Goal: Contribute content: Add original content to the website for others to see

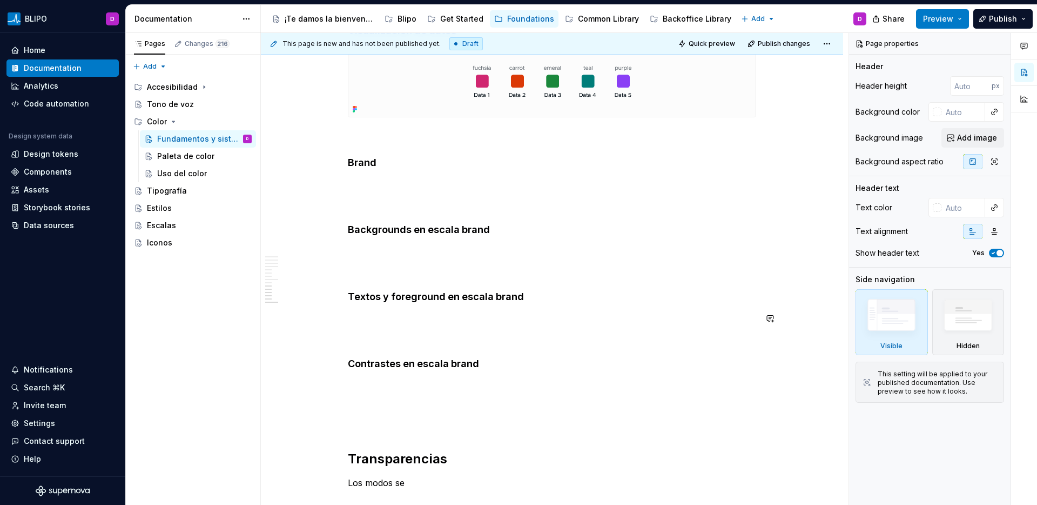
scroll to position [3929, 0]
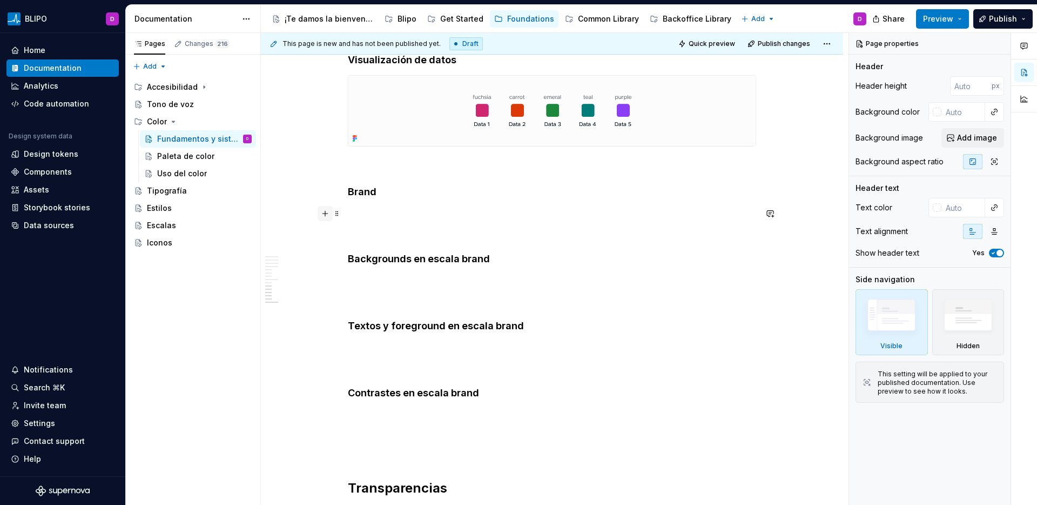
type textarea "*"
click at [327, 211] on button "button" at bounding box center [325, 213] width 15 height 15
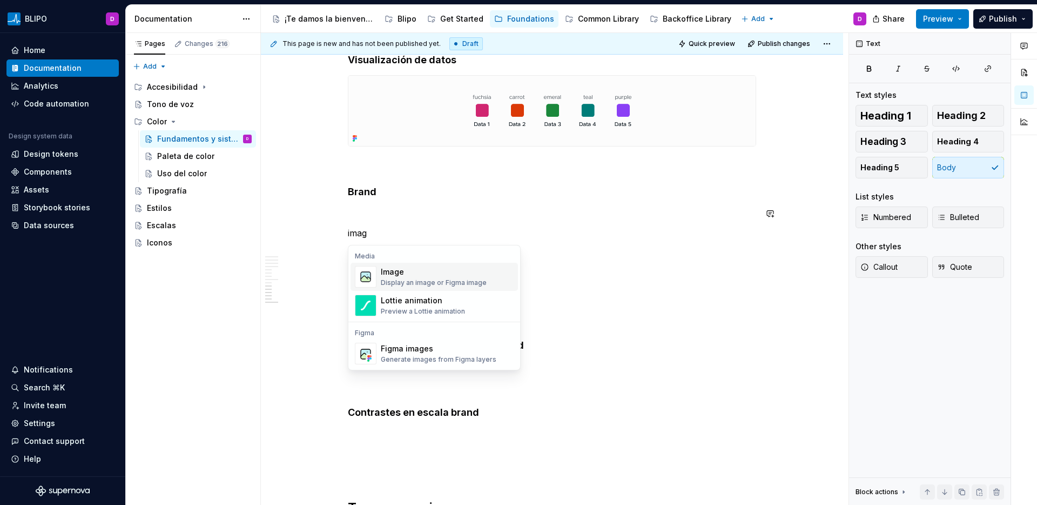
click at [417, 278] on div "Display an image or Figma image" at bounding box center [434, 282] width 106 height 9
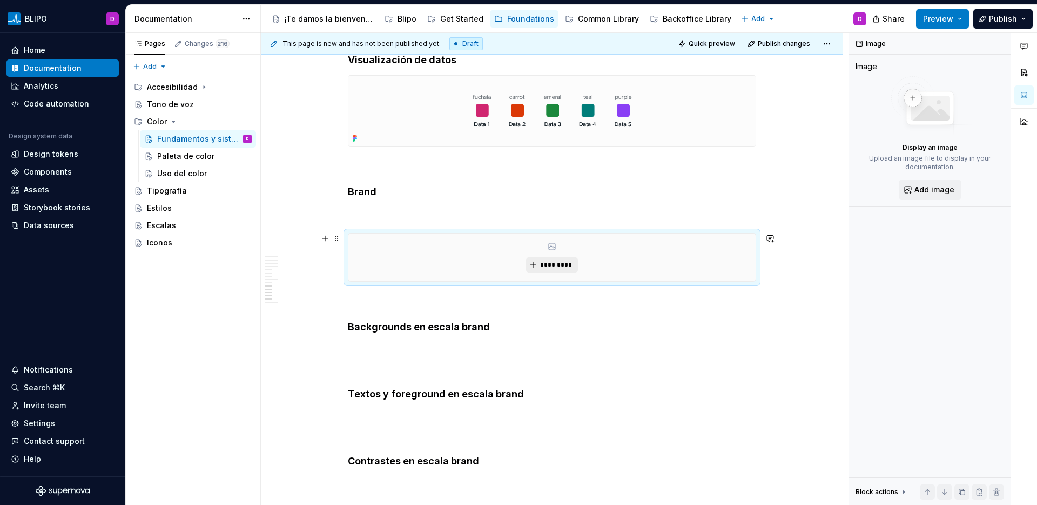
click at [566, 264] on span "*********" at bounding box center [556, 264] width 33 height 9
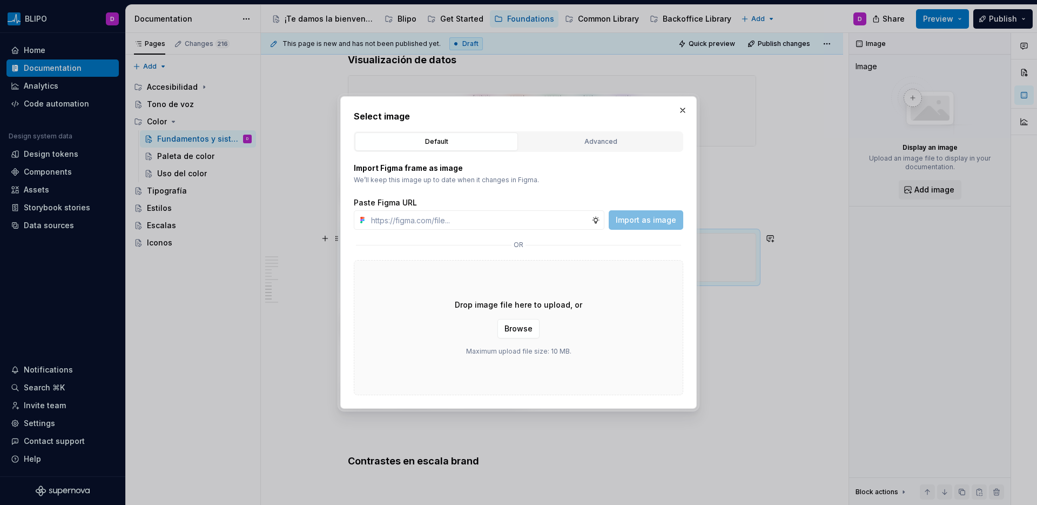
type textarea "*"
type input "[URL][DOMAIN_NAME]"
type textarea "*"
type input "[URL][DOMAIN_NAME]"
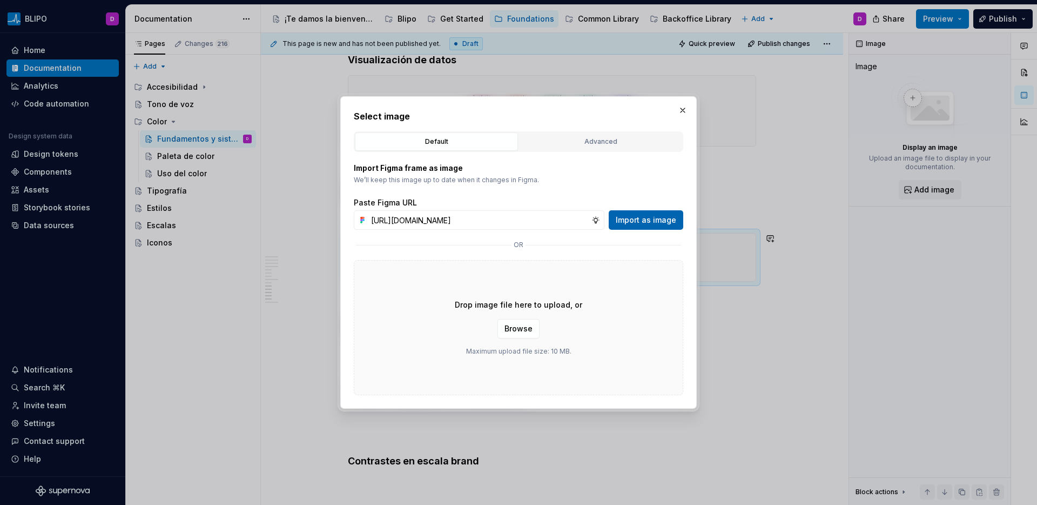
click at [642, 222] on span "Import as image" at bounding box center [646, 219] width 61 height 11
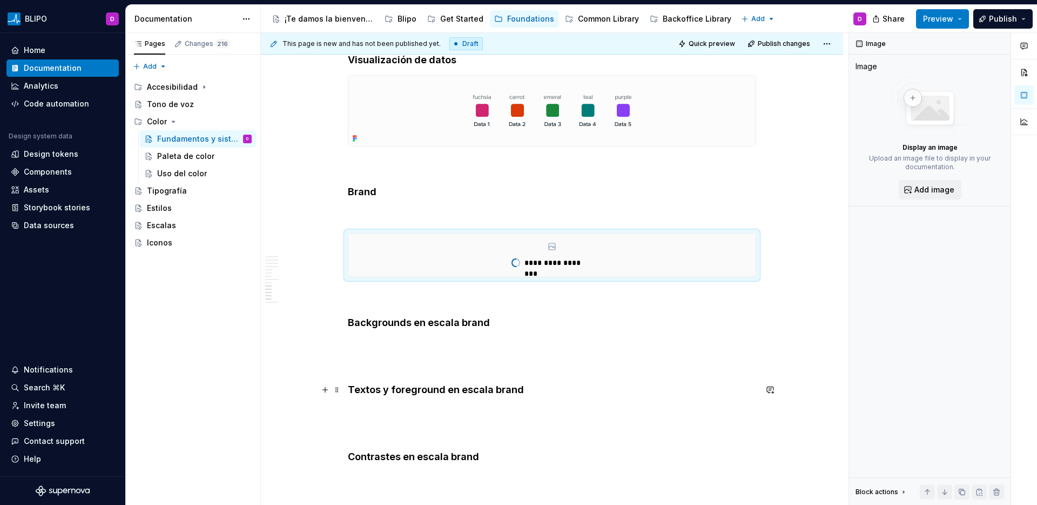
type textarea "*"
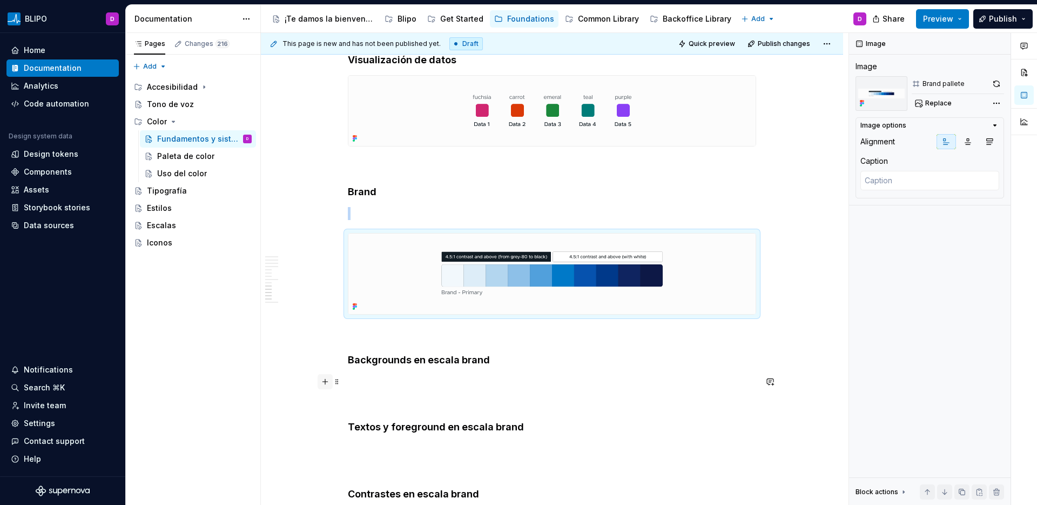
click at [328, 381] on button "button" at bounding box center [325, 381] width 15 height 15
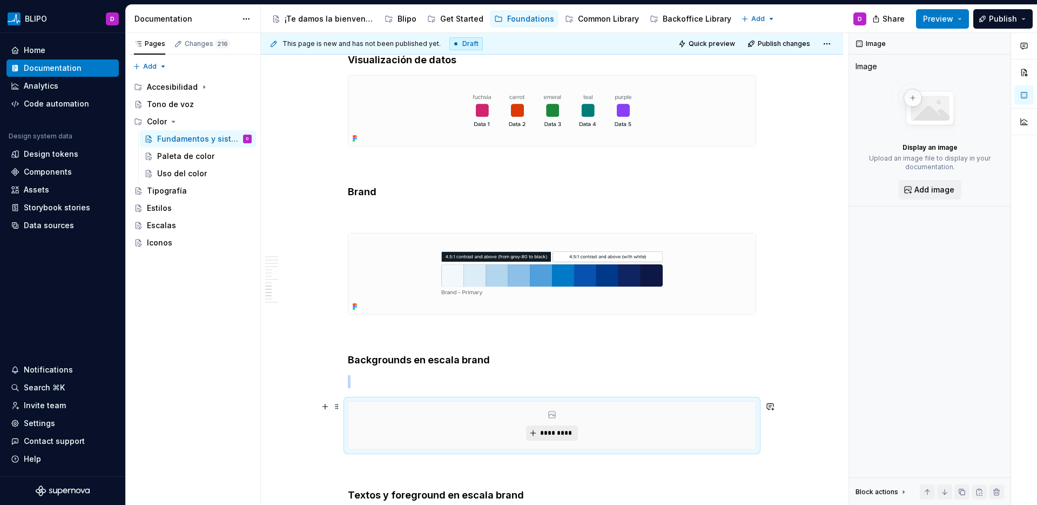
click at [551, 432] on span "*********" at bounding box center [556, 432] width 33 height 9
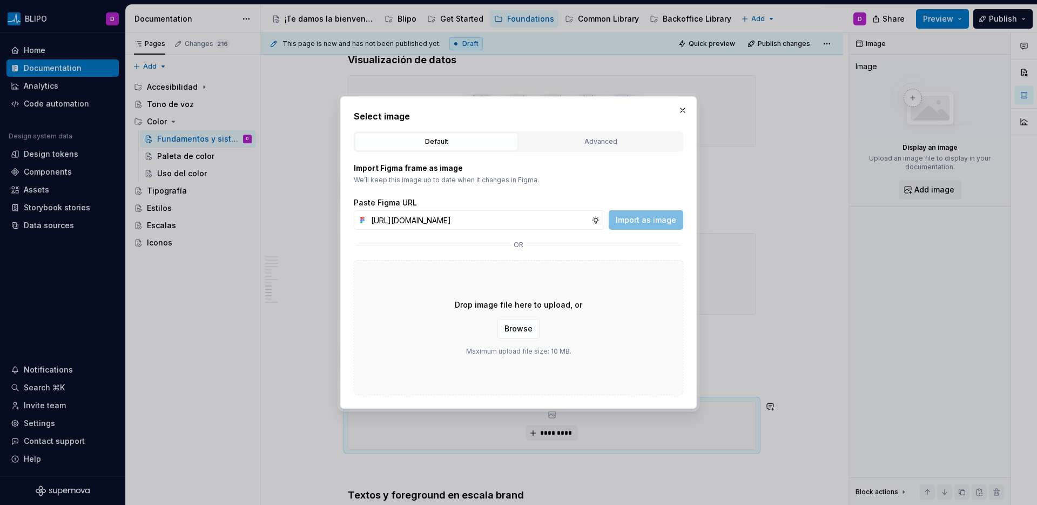
scroll to position [0, 230]
type input "[URL][DOMAIN_NAME]"
click at [645, 224] on span "Import as image" at bounding box center [646, 219] width 61 height 11
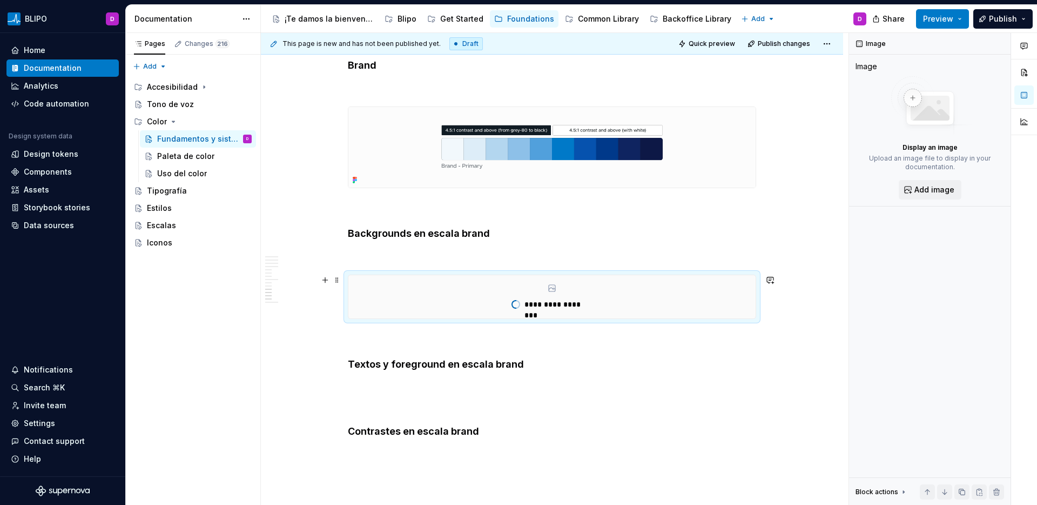
scroll to position [4066, 0]
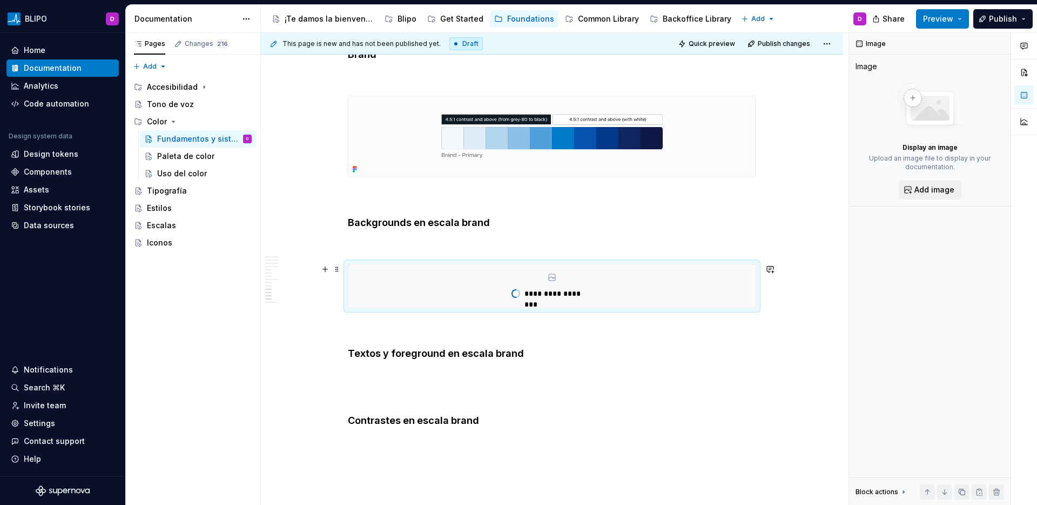
type textarea "*"
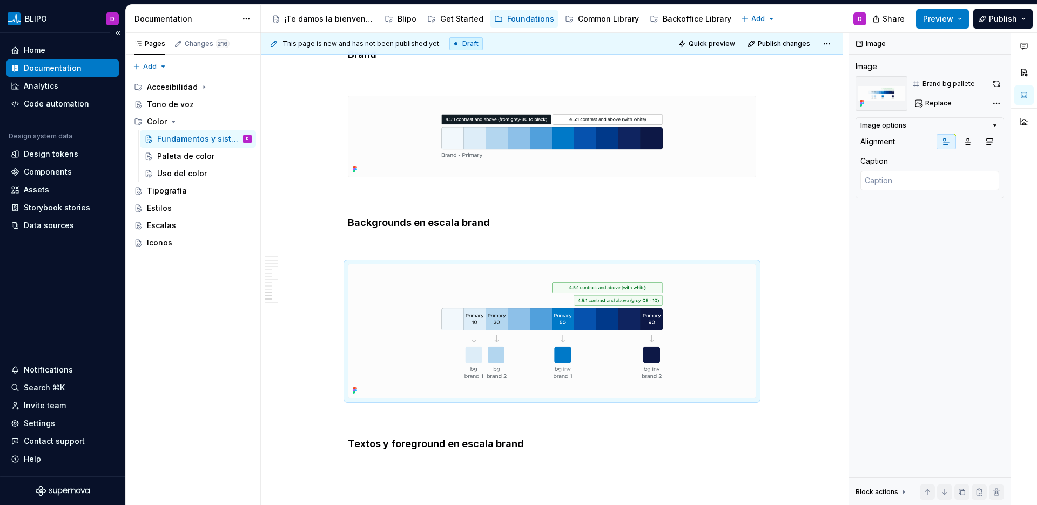
scroll to position [4291, 0]
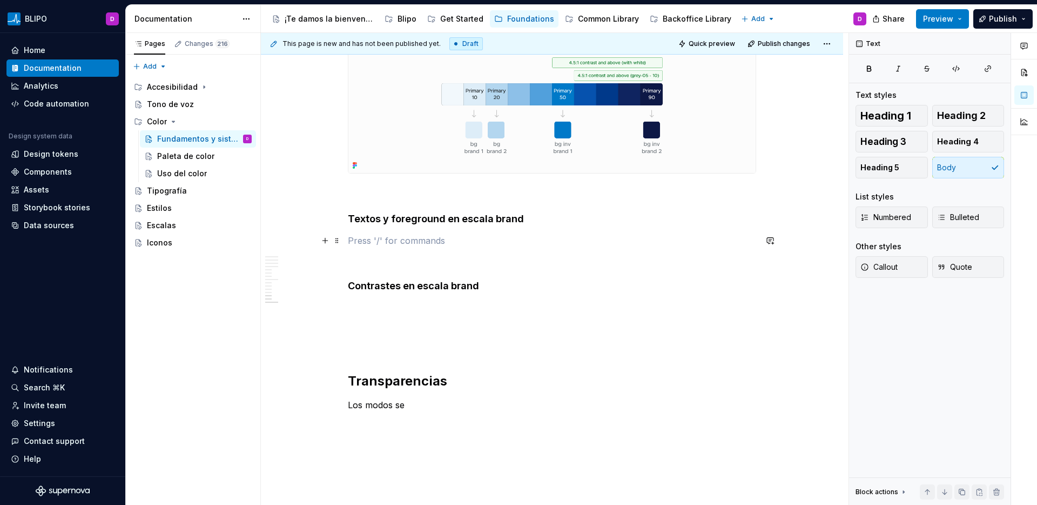
click at [352, 237] on p at bounding box center [552, 240] width 408 height 13
click at [322, 242] on button "button" at bounding box center [325, 240] width 15 height 15
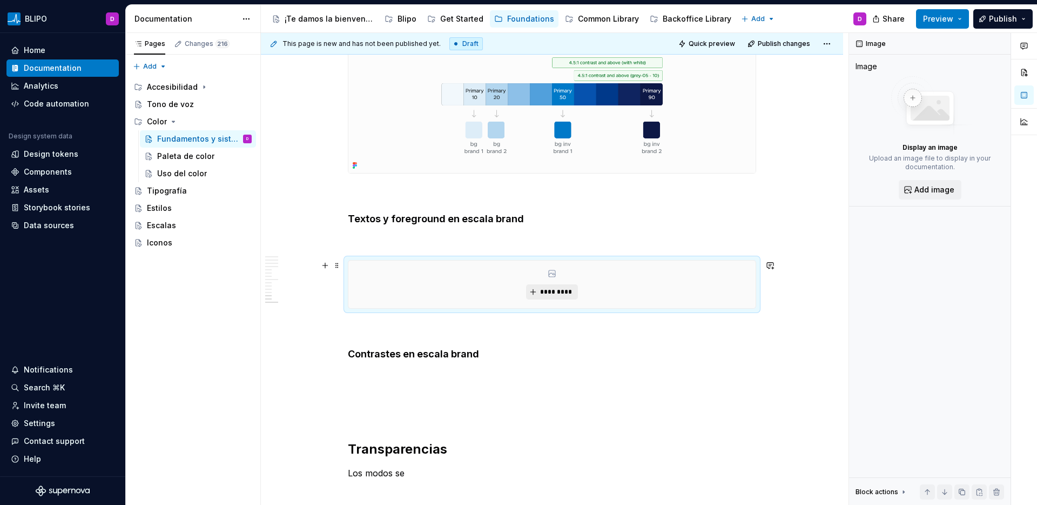
click at [565, 293] on span "*********" at bounding box center [556, 291] width 33 height 9
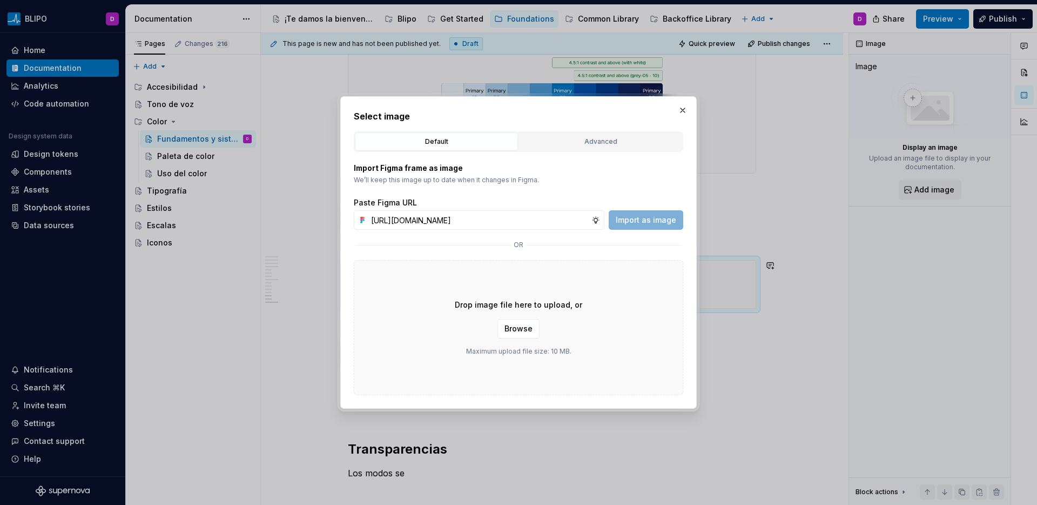
scroll to position [0, 230]
type input "[URL][DOMAIN_NAME]"
click at [657, 225] on span "Import as image" at bounding box center [646, 219] width 61 height 11
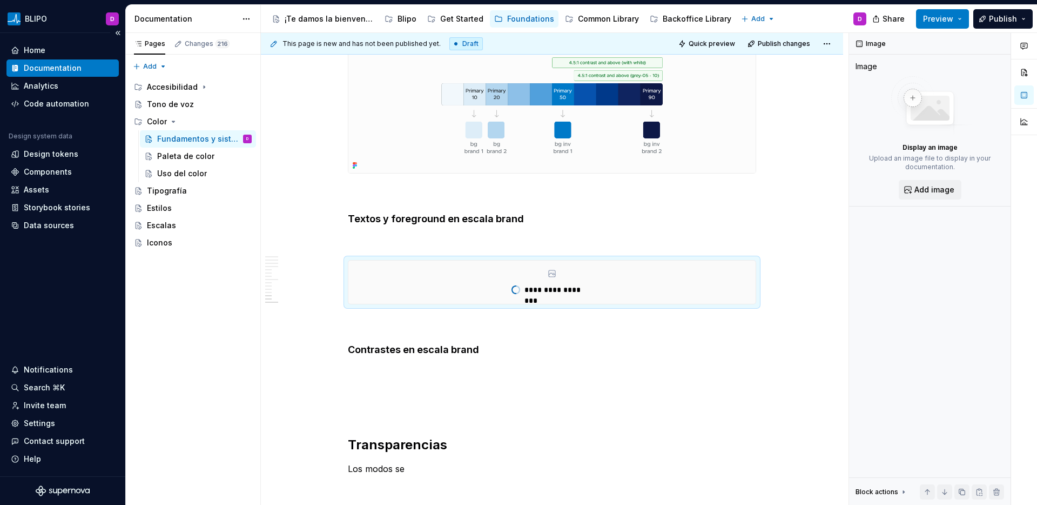
type textarea "*"
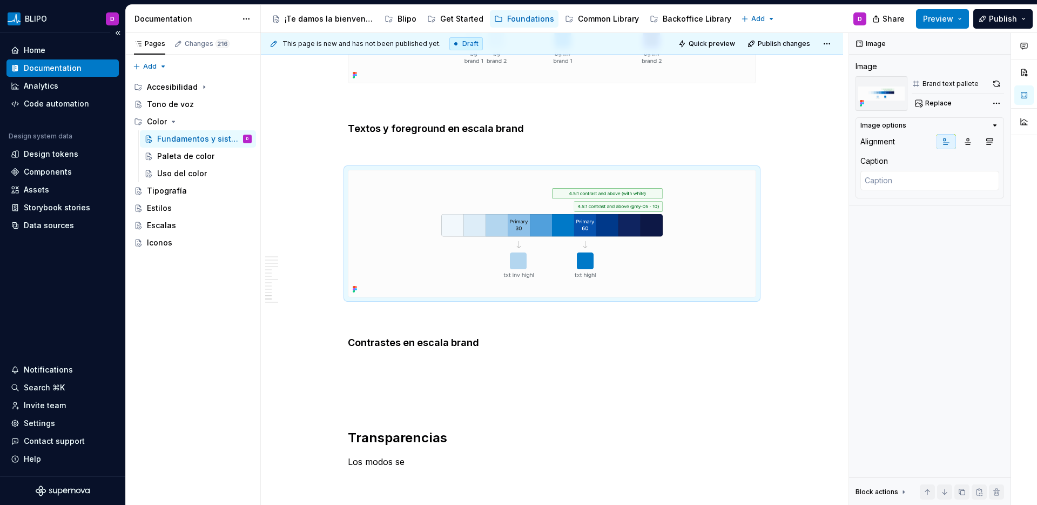
scroll to position [4392, 0]
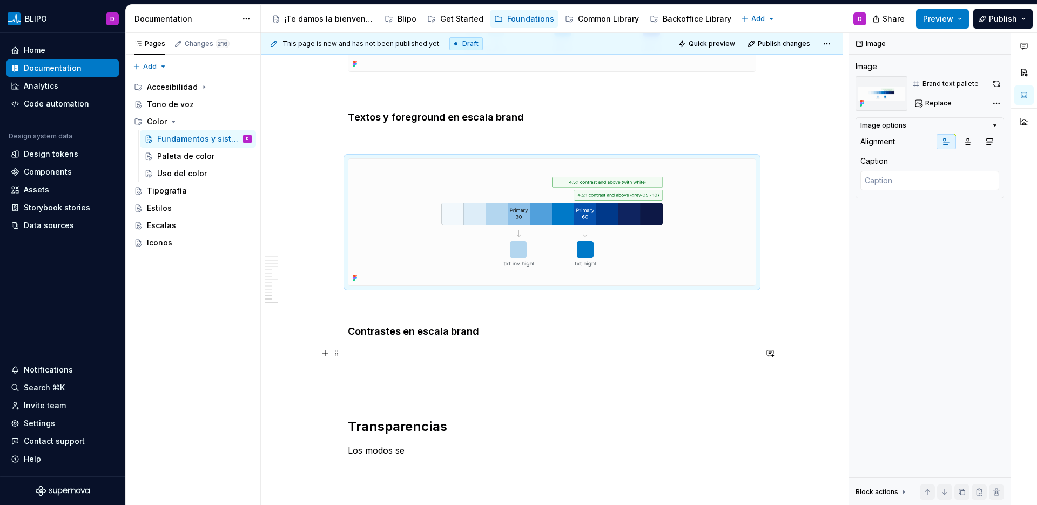
click at [367, 356] on p at bounding box center [552, 352] width 408 height 13
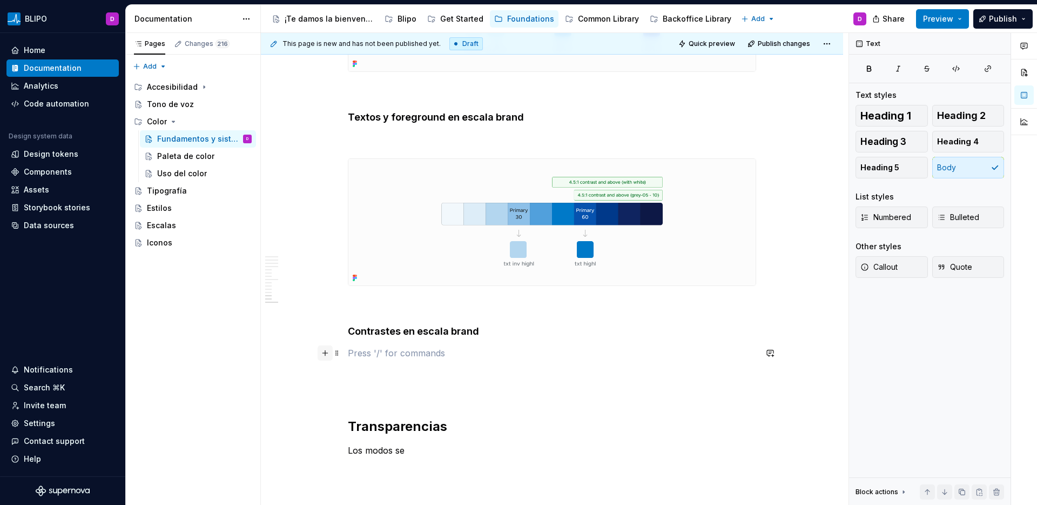
click at [325, 354] on button "button" at bounding box center [325, 352] width 15 height 15
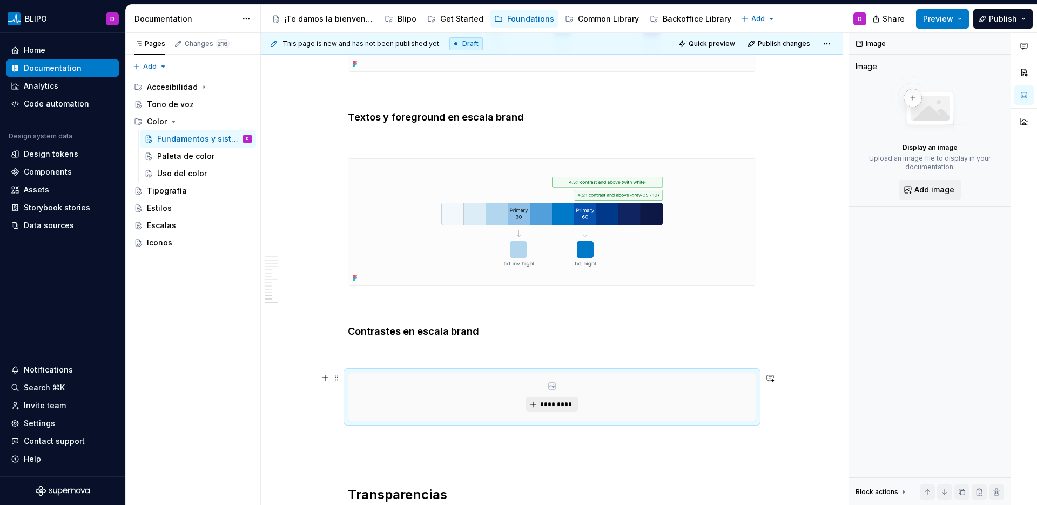
click at [529, 405] on button "*********" at bounding box center [551, 404] width 51 height 15
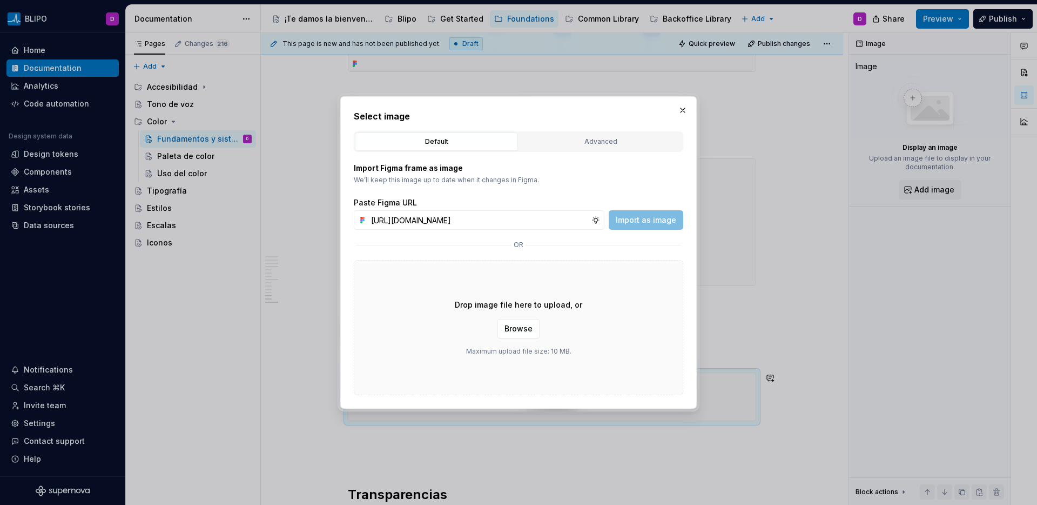
scroll to position [0, 231]
type input "[URL][DOMAIN_NAME]"
click at [643, 217] on span "Import as image" at bounding box center [646, 219] width 61 height 11
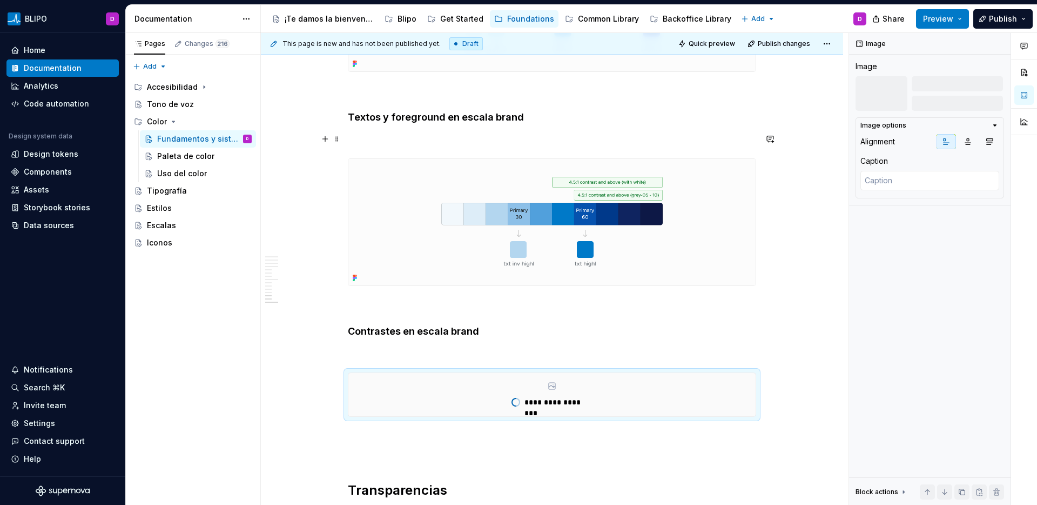
click at [434, 143] on p at bounding box center [552, 138] width 408 height 13
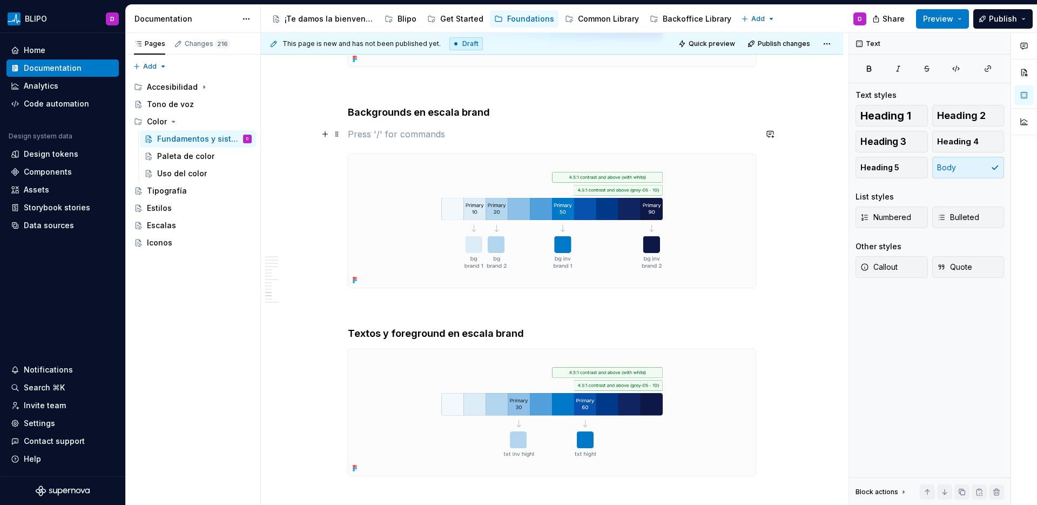
click at [394, 139] on p at bounding box center [552, 133] width 408 height 13
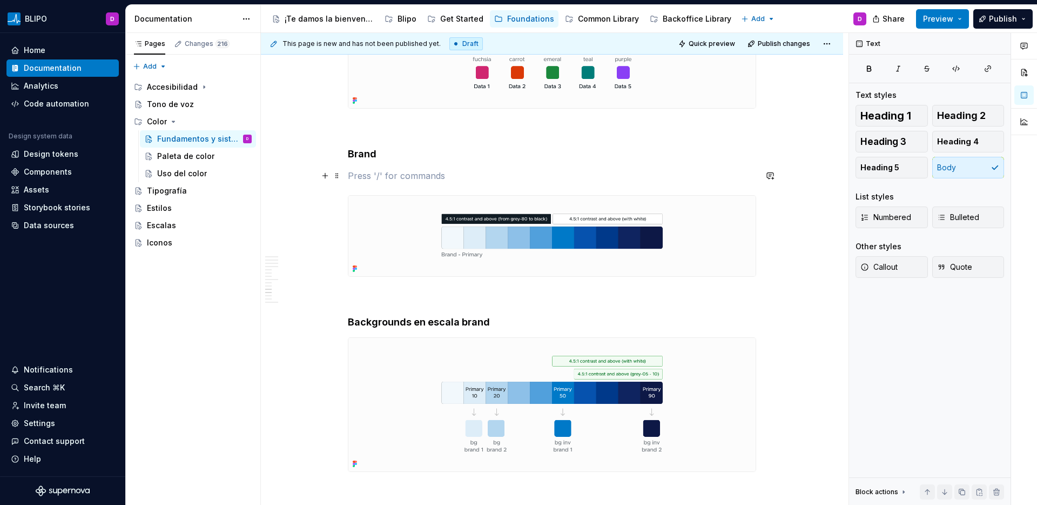
click at [380, 173] on p at bounding box center [552, 175] width 408 height 13
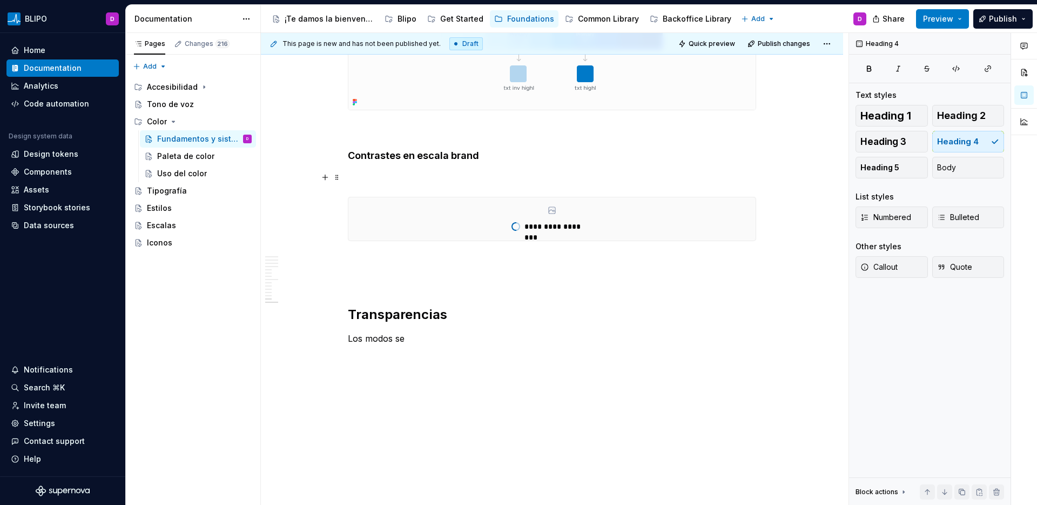
scroll to position [4494, 0]
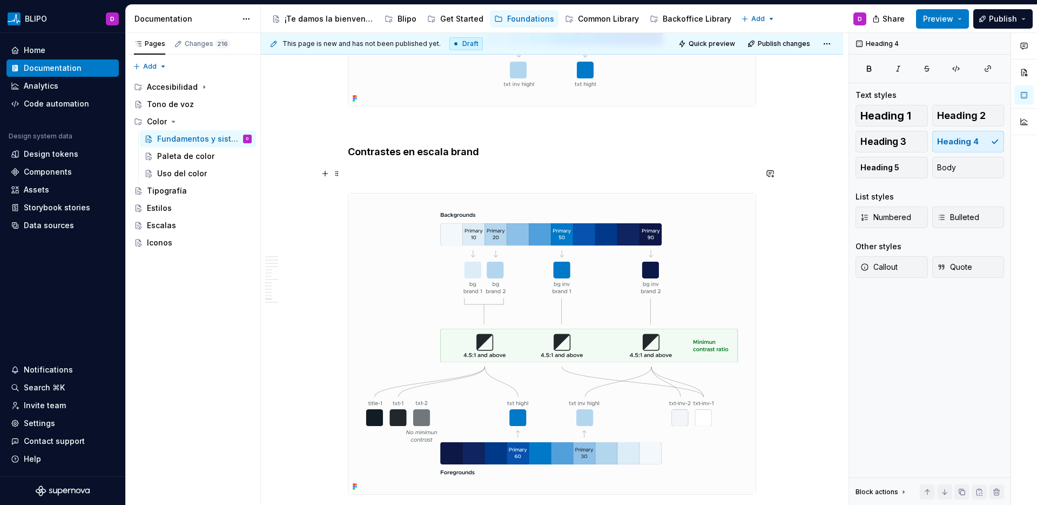
click at [364, 174] on p at bounding box center [552, 173] width 408 height 13
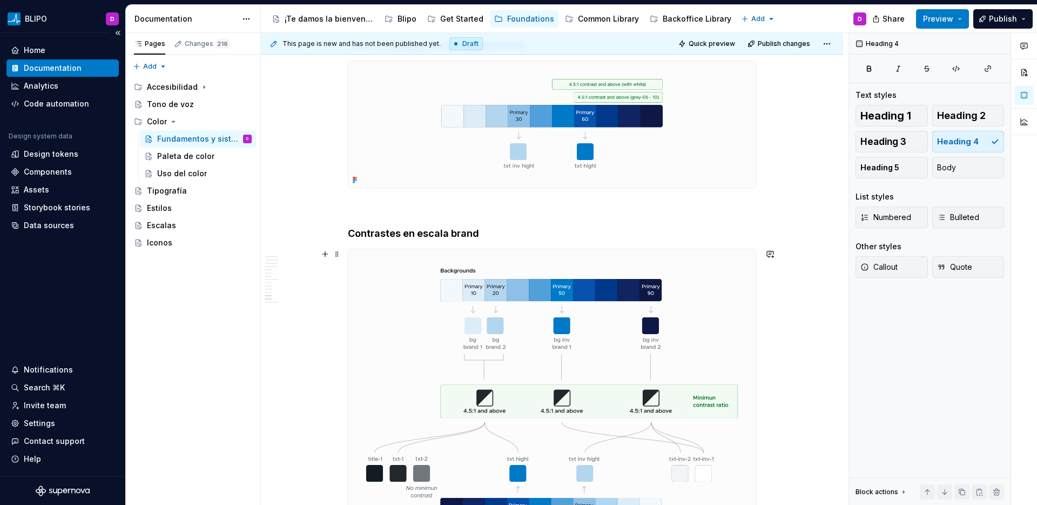
scroll to position [4411, 0]
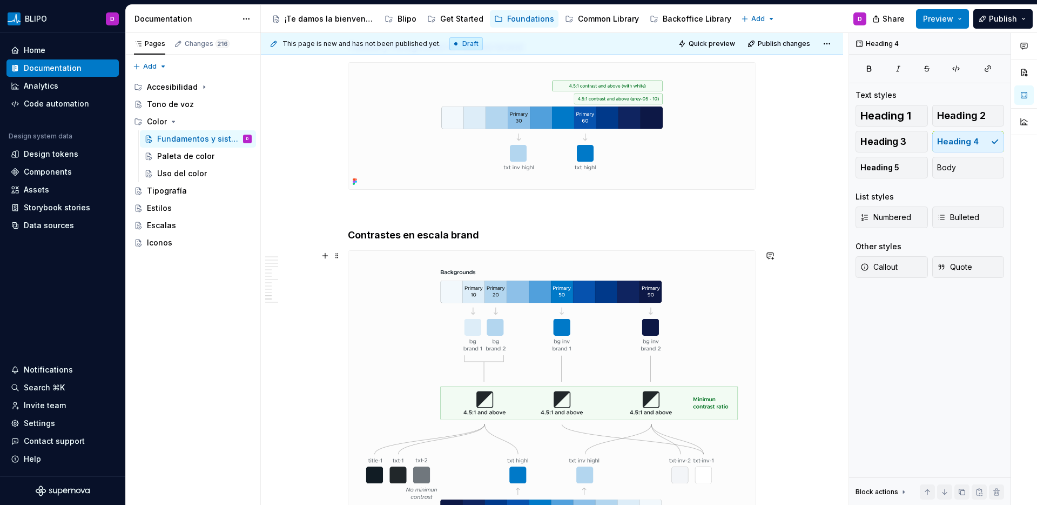
click at [581, 337] on img at bounding box center [551, 401] width 407 height 301
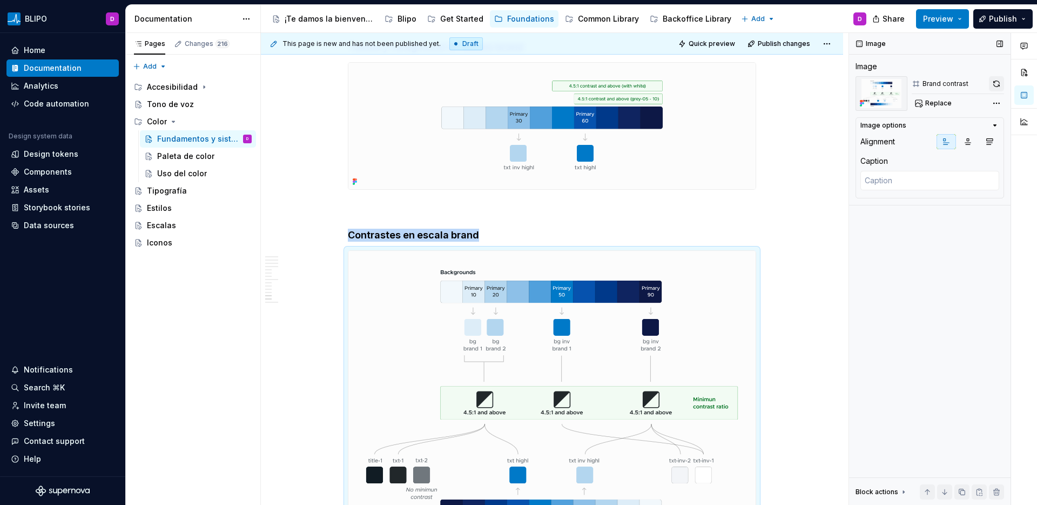
click at [999, 80] on button "button" at bounding box center [996, 83] width 15 height 15
click at [666, 117] on img at bounding box center [551, 126] width 407 height 126
click at [996, 84] on button "button" at bounding box center [996, 83] width 15 height 15
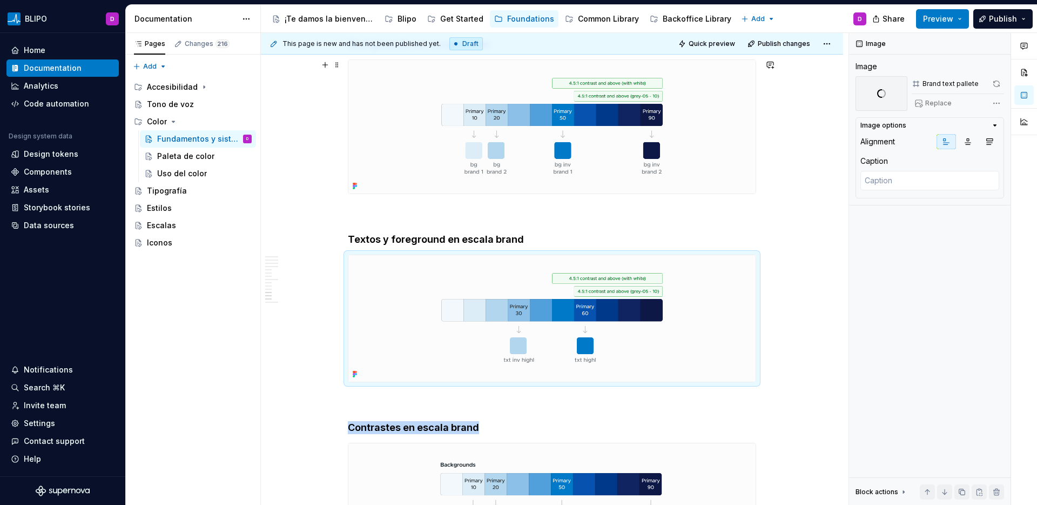
scroll to position [4217, 0]
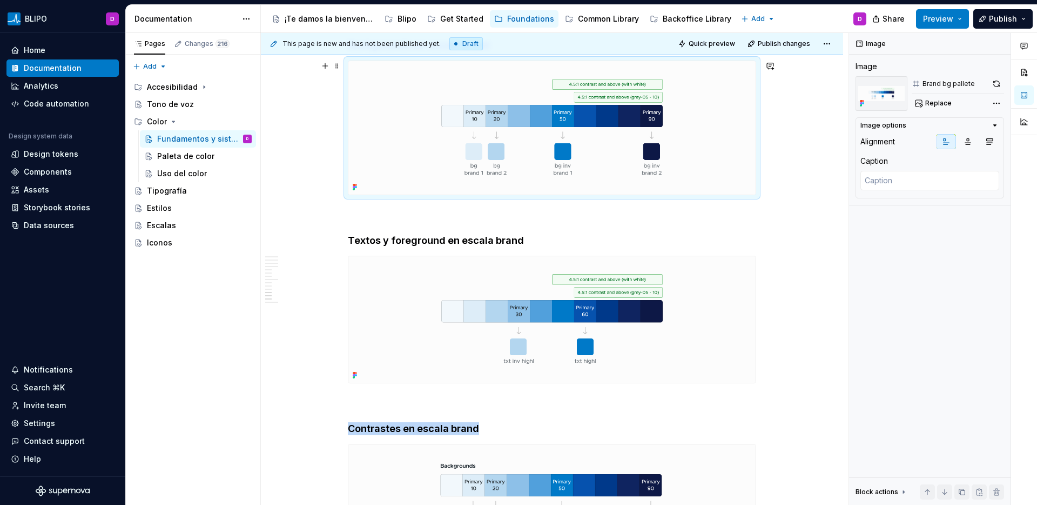
click at [609, 135] on img at bounding box center [551, 127] width 407 height 133
click at [996, 83] on button "button" at bounding box center [996, 83] width 15 height 15
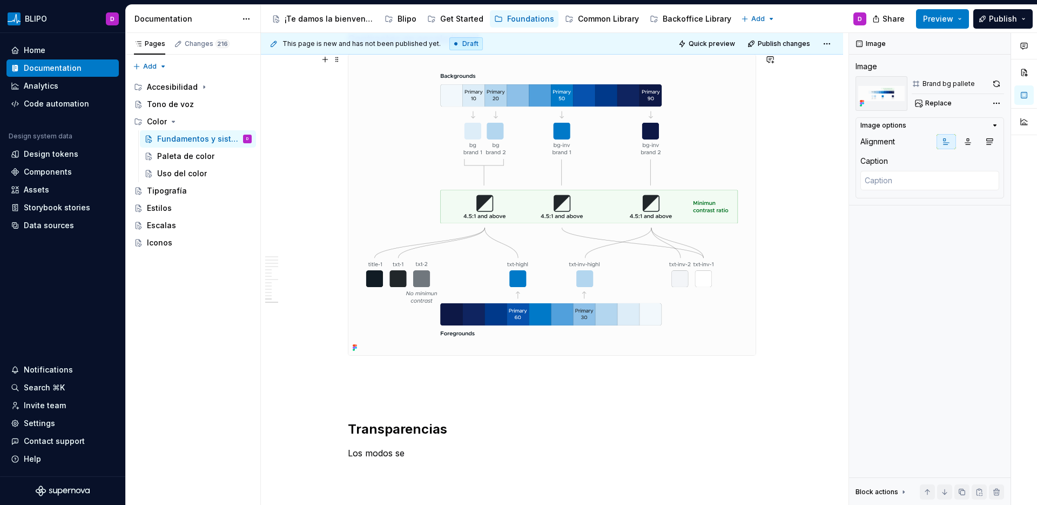
scroll to position [4613, 0]
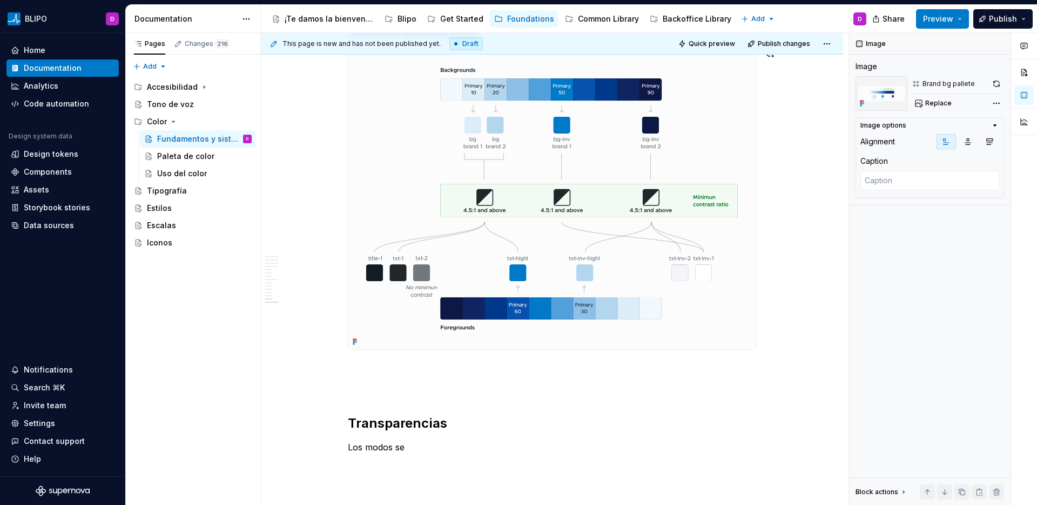
click at [388, 364] on p at bounding box center [552, 368] width 408 height 13
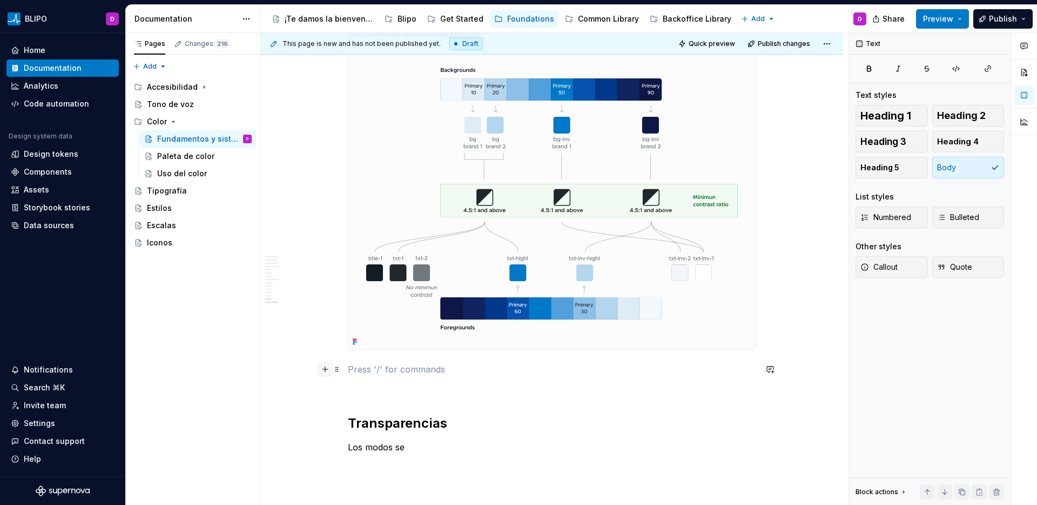
click at [323, 372] on button "button" at bounding box center [325, 368] width 15 height 15
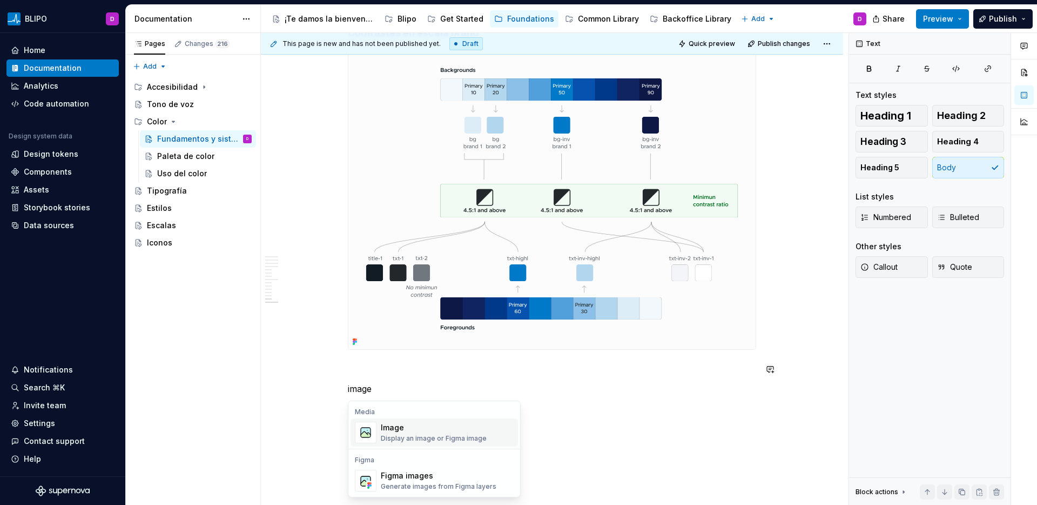
click at [387, 429] on div "Image" at bounding box center [434, 427] width 106 height 11
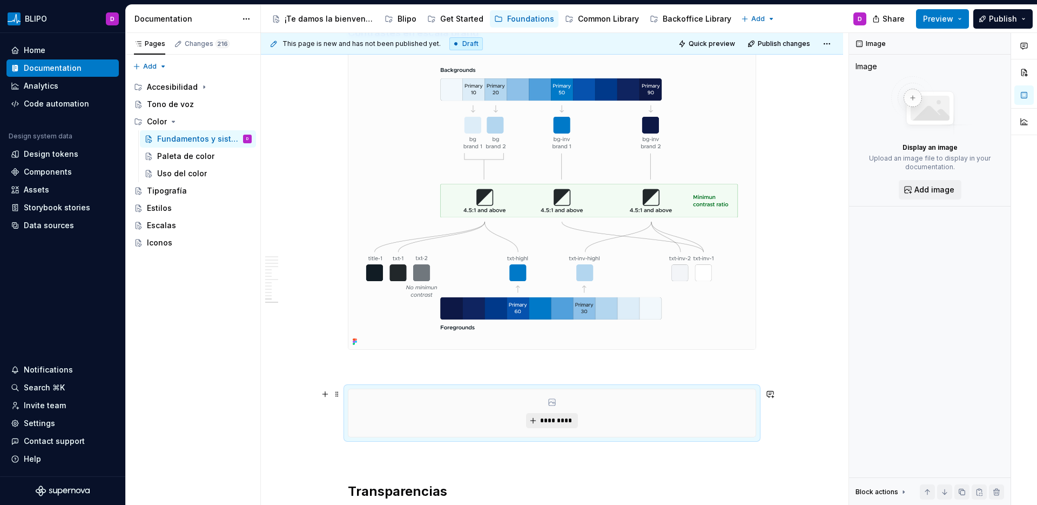
click at [559, 418] on span "*********" at bounding box center [556, 420] width 33 height 9
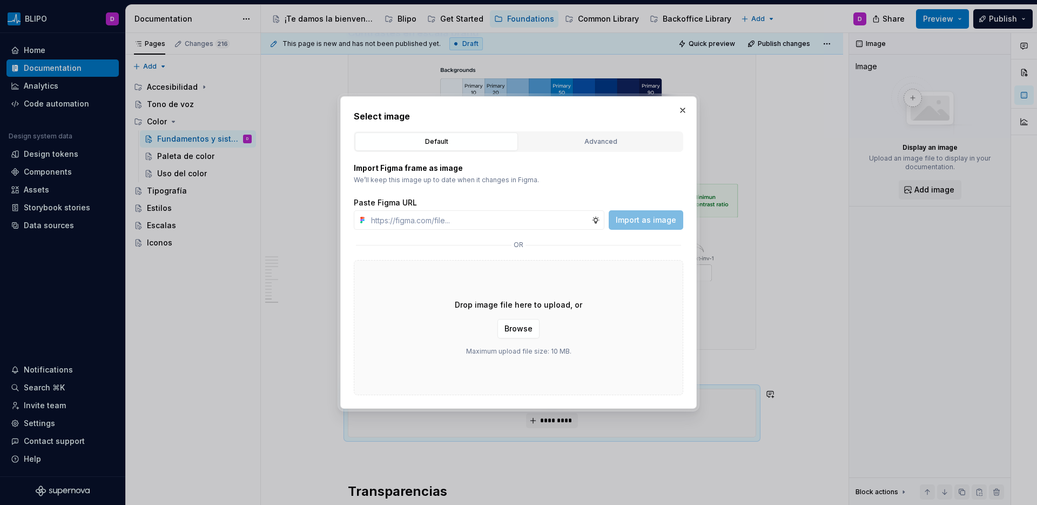
type textarea "*"
type input "[URL][DOMAIN_NAME]"
type textarea "*"
type input "[URL][DOMAIN_NAME]"
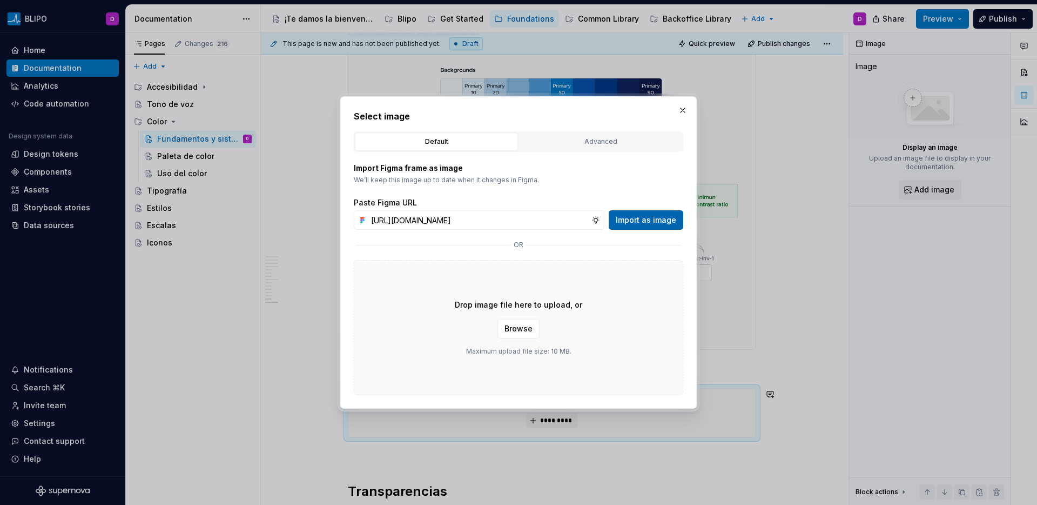
click at [641, 218] on span "Import as image" at bounding box center [646, 219] width 61 height 11
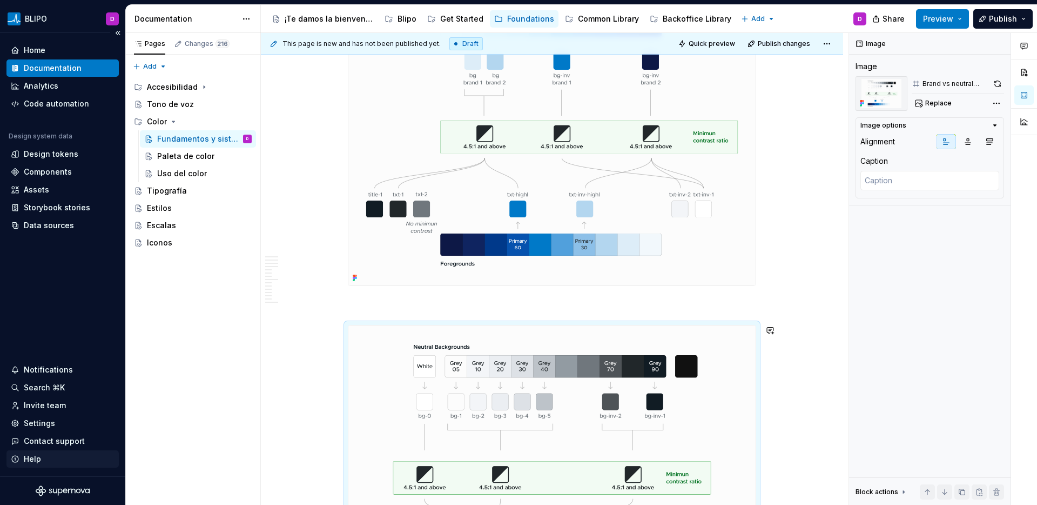
scroll to position [4674, 0]
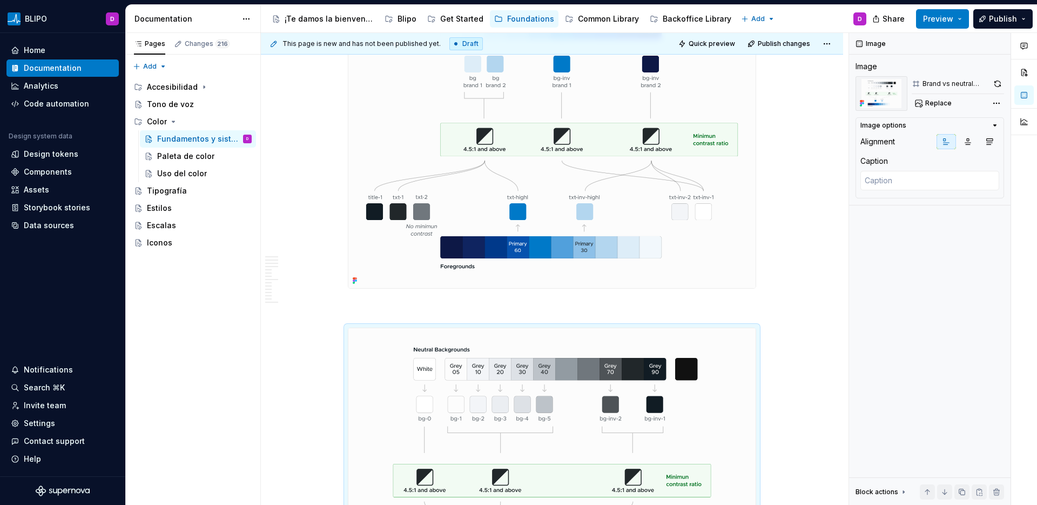
click at [664, 218] on img at bounding box center [551, 138] width 407 height 301
click at [995, 82] on button "button" at bounding box center [996, 83] width 15 height 15
click at [665, 433] on img at bounding box center [551, 478] width 407 height 301
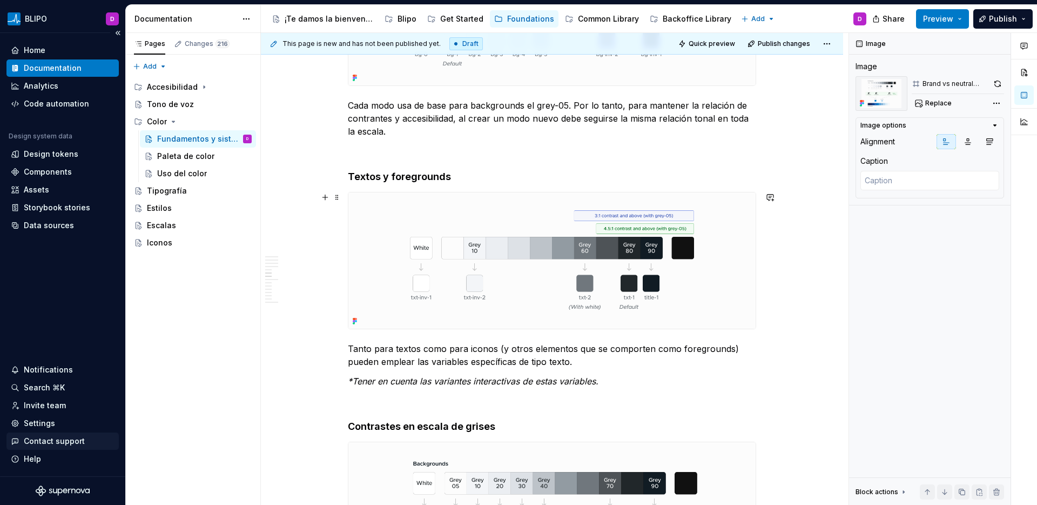
scroll to position [2840, 0]
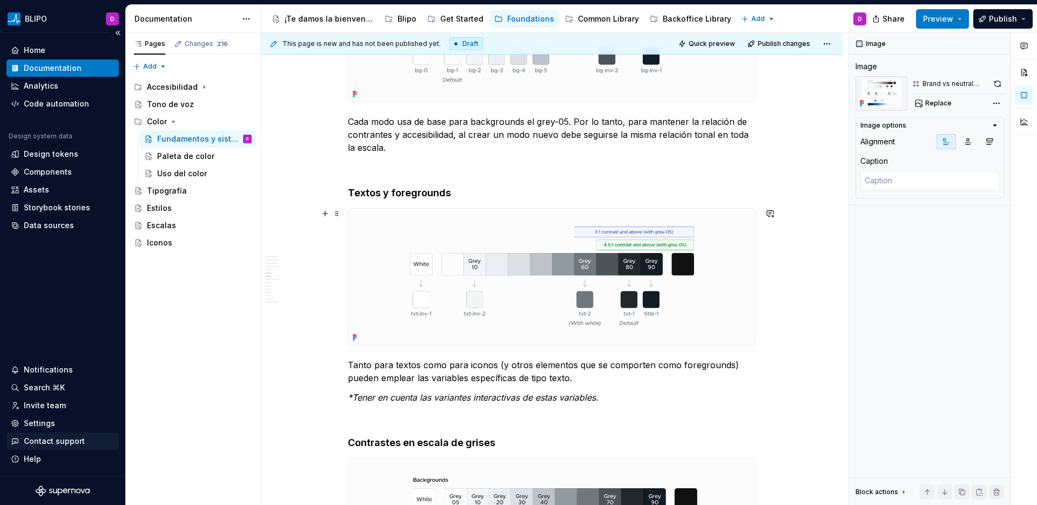
type textarea "*"
